Goal: Transaction & Acquisition: Purchase product/service

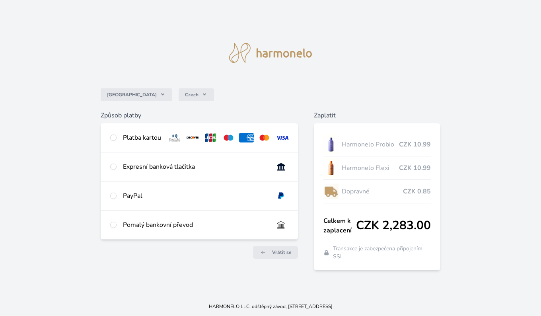
click at [146, 137] on div "Platba kartou" at bounding box center [142, 138] width 38 height 10
radio input "true"
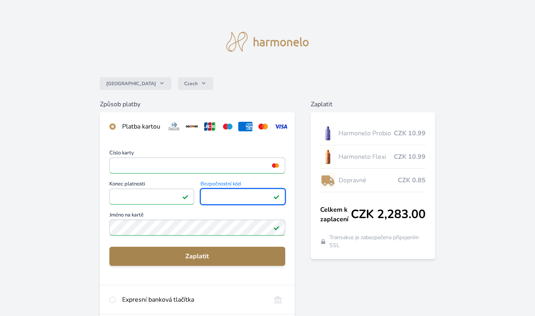
click at [175, 261] on span "Zaplatit" at bounding box center [197, 256] width 163 height 10
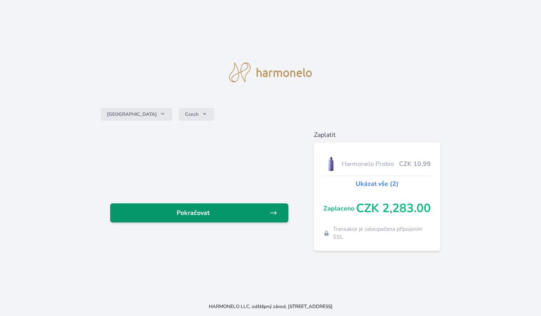
click at [239, 211] on span "Pokračovat" at bounding box center [193, 213] width 153 height 10
